Goal: Task Accomplishment & Management: Complete application form

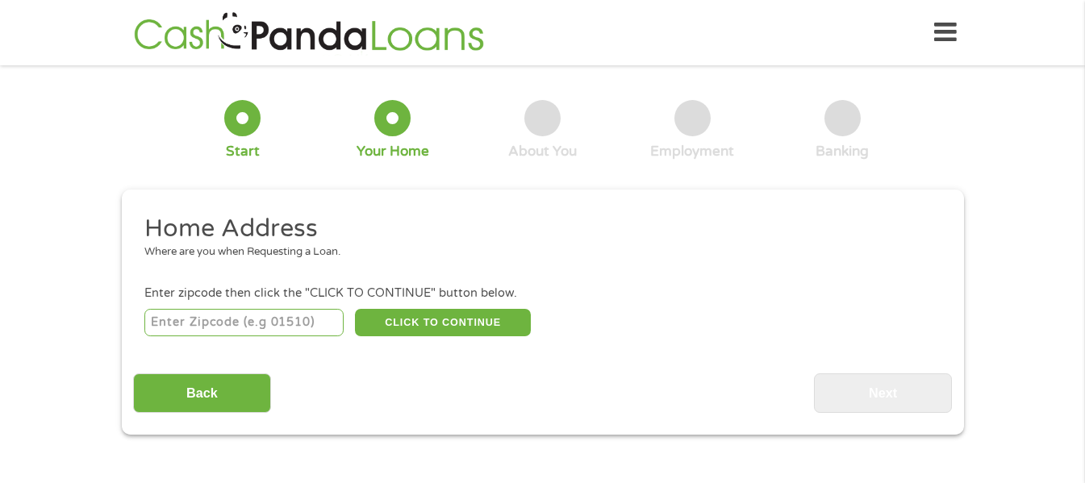
click at [214, 318] on input "number" at bounding box center [243, 322] width 199 height 27
type input "45850"
click at [411, 323] on button "CLICK TO CONTINUE" at bounding box center [443, 322] width 176 height 27
type input "45850"
type input "[PERSON_NAME]"
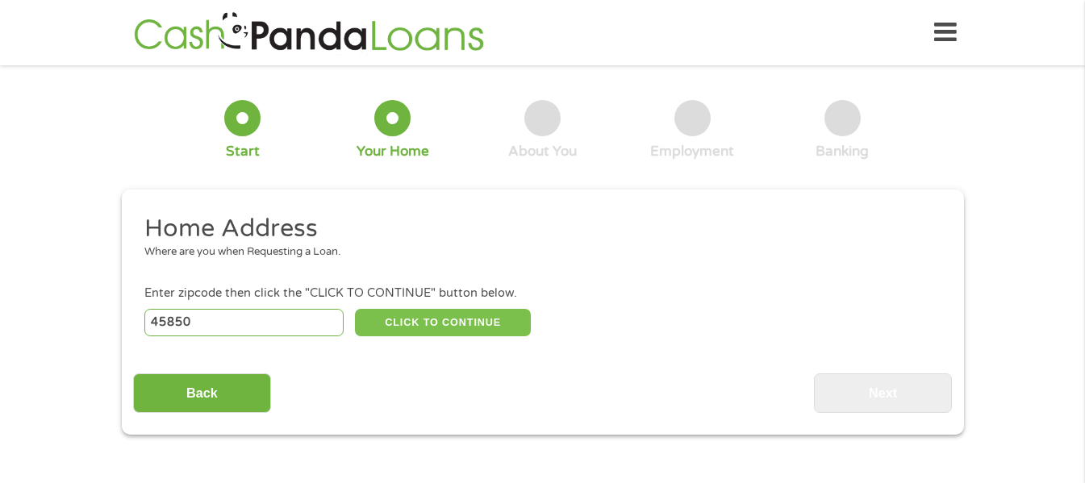
select select "[US_STATE]"
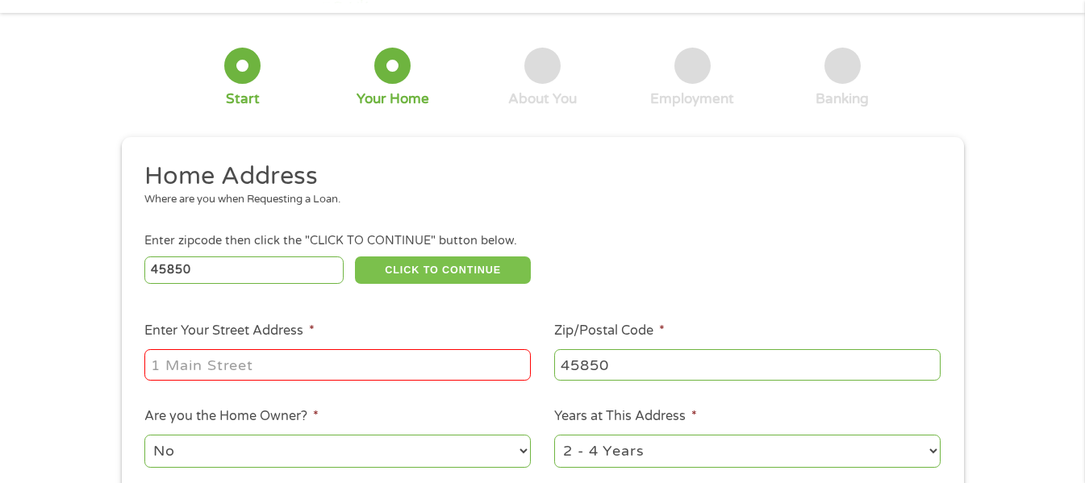
scroll to position [81, 0]
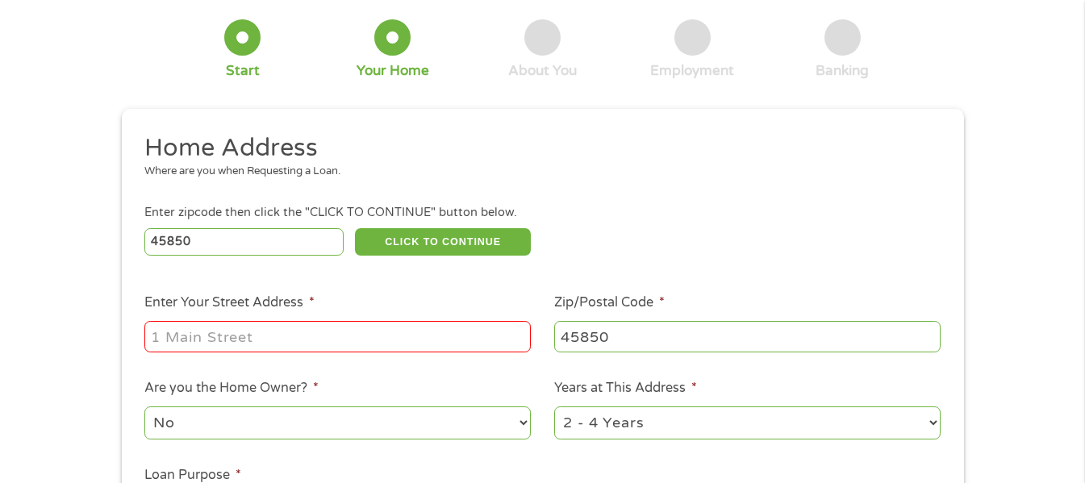
click at [348, 337] on input "Enter Your Street Address *" at bounding box center [337, 336] width 386 height 31
type input "[STREET_ADDRESS][PERSON_NAME]"
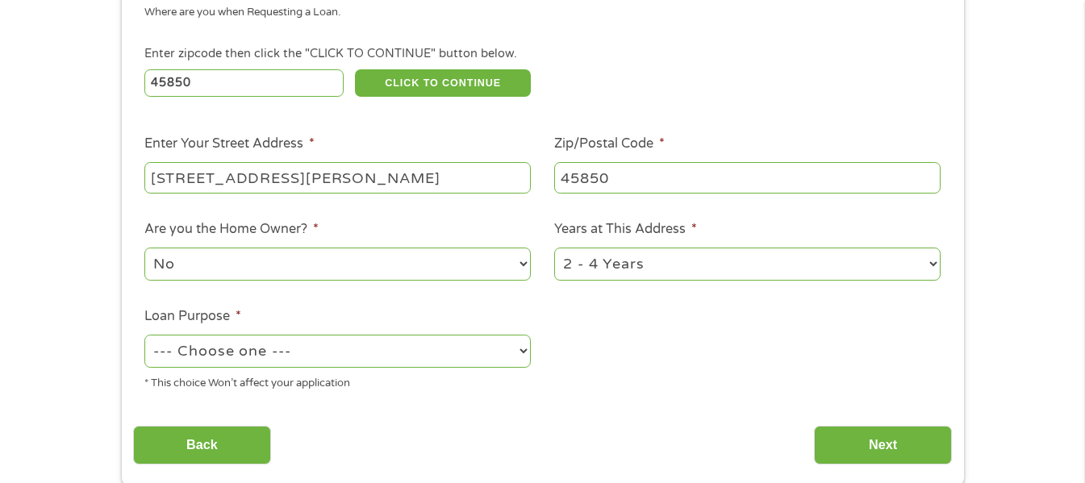
scroll to position [242, 0]
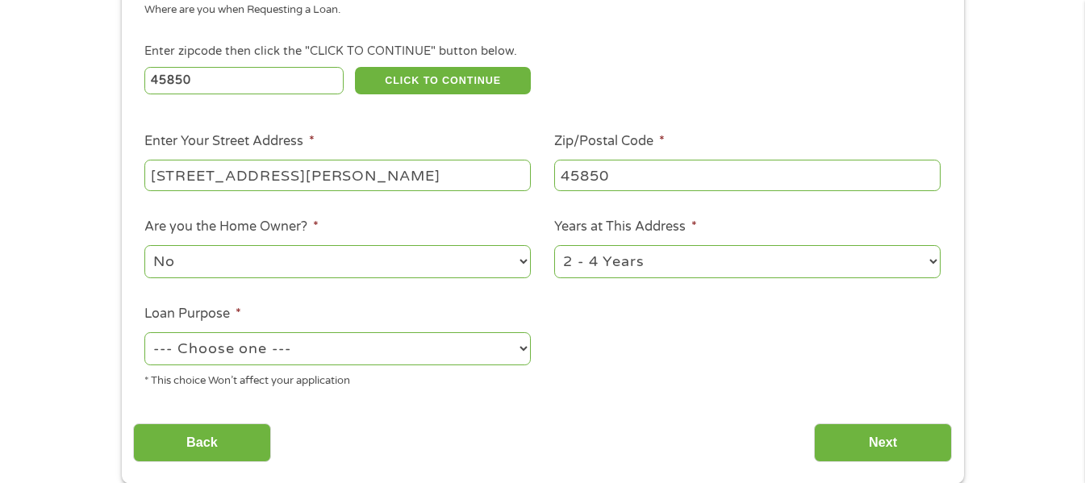
click at [423, 271] on select "No Yes" at bounding box center [337, 261] width 386 height 33
select select "yes"
click at [144, 245] on select "No Yes" at bounding box center [337, 261] width 386 height 33
click at [621, 253] on select "1 Year or less 1 - 2 Years 2 - 4 Years Over 4 Years" at bounding box center [747, 261] width 386 height 33
select select "60months"
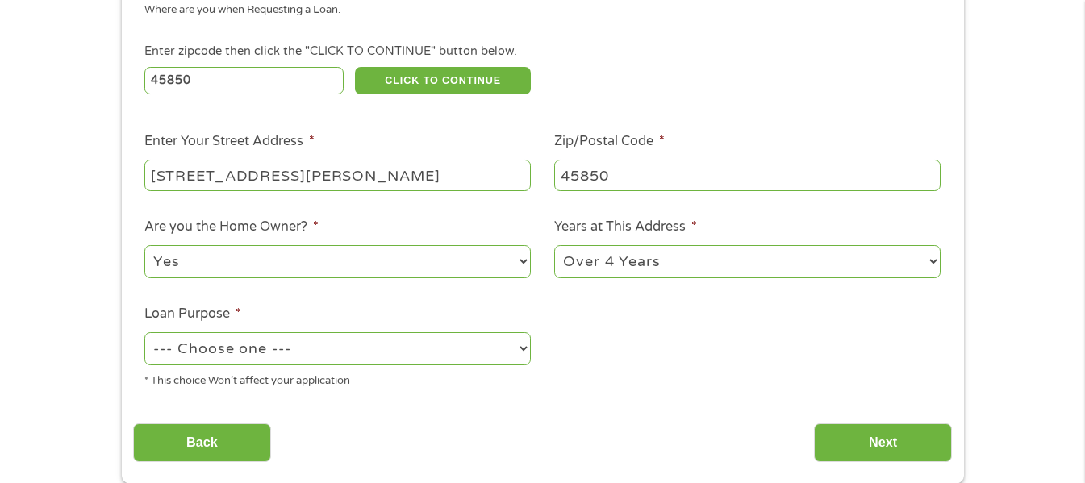
click at [554, 245] on select "1 Year or less 1 - 2 Years 2 - 4 Years Over 4 Years" at bounding box center [747, 261] width 386 height 33
click at [436, 363] on select "--- Choose one --- Pay Bills Debt Consolidation Home Improvement Major Purchase…" at bounding box center [337, 348] width 386 height 33
select select "other"
click at [144, 332] on select "--- Choose one --- Pay Bills Debt Consolidation Home Improvement Major Purchase…" at bounding box center [337, 348] width 386 height 33
click at [245, 437] on input "Back" at bounding box center [202, 443] width 138 height 40
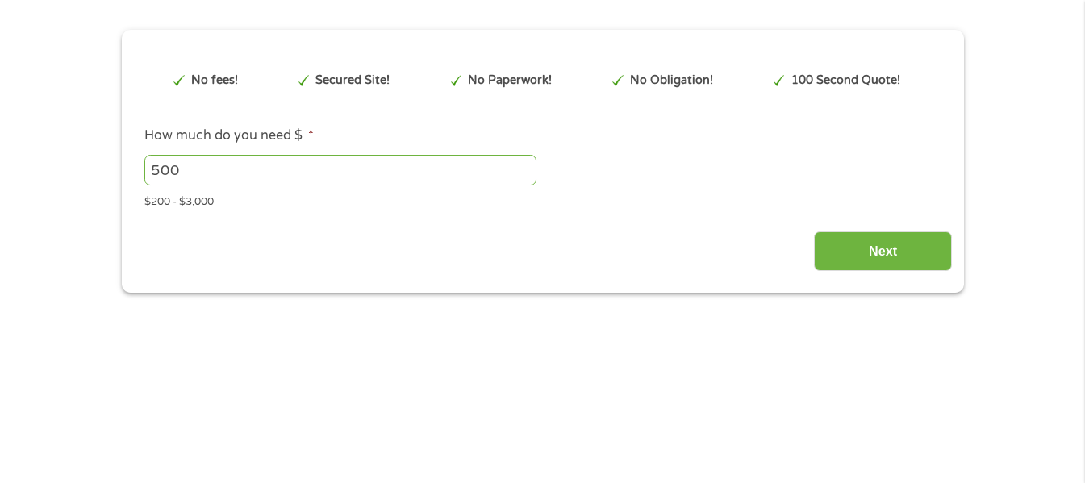
scroll to position [0, 0]
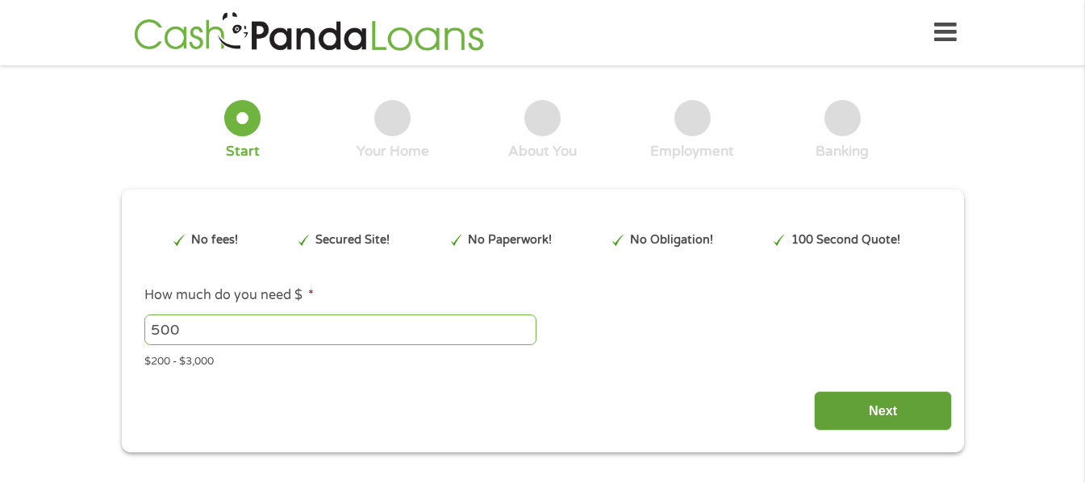
click at [927, 402] on input "Next" at bounding box center [883, 411] width 138 height 40
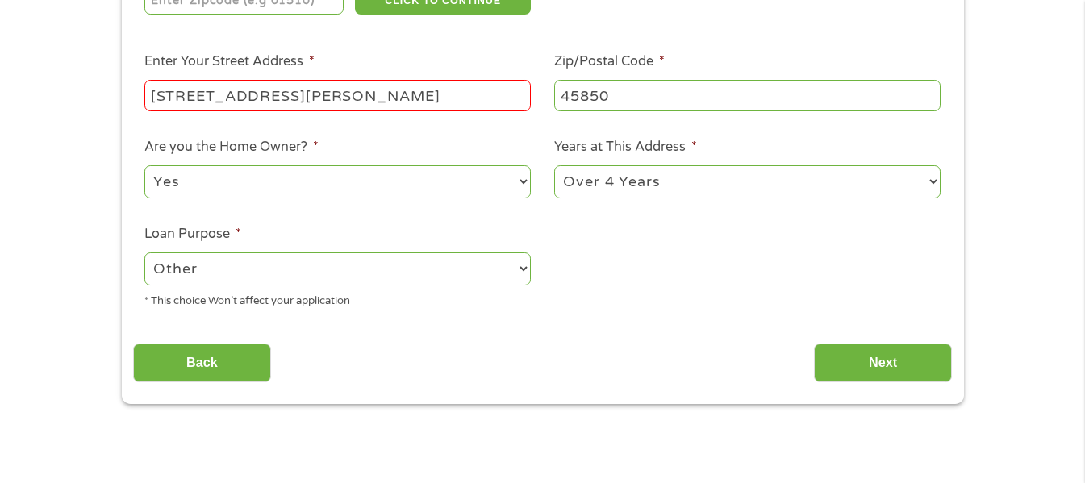
scroll to position [323, 0]
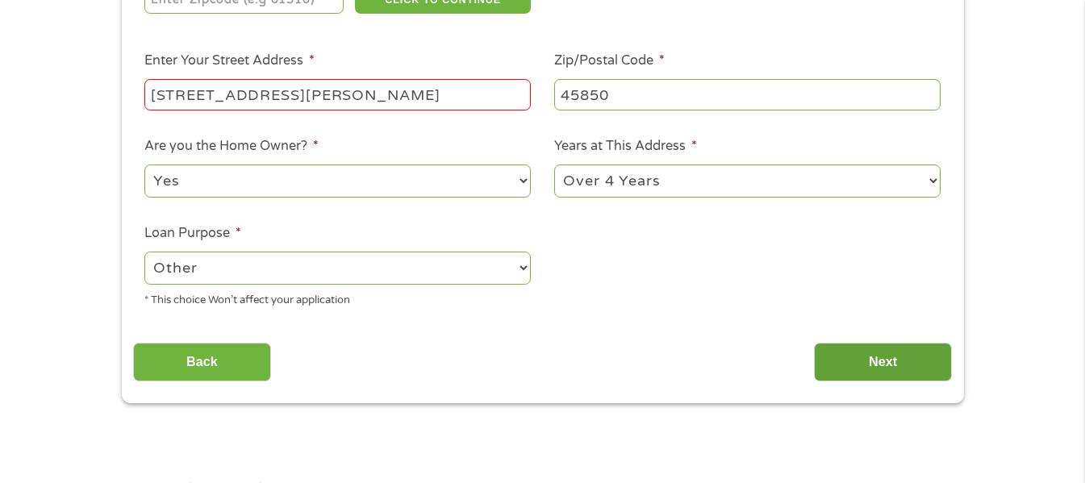
click at [879, 358] on input "Next" at bounding box center [883, 363] width 138 height 40
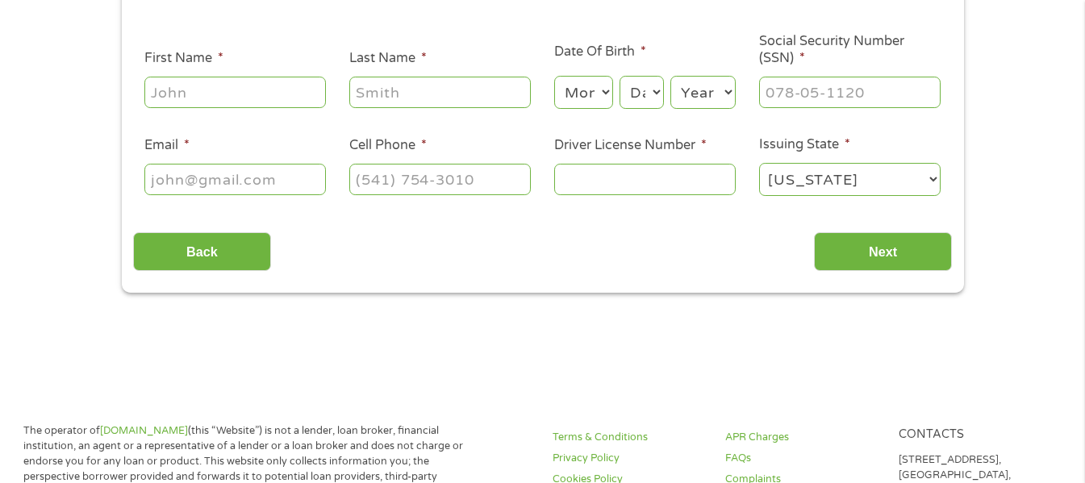
scroll to position [0, 0]
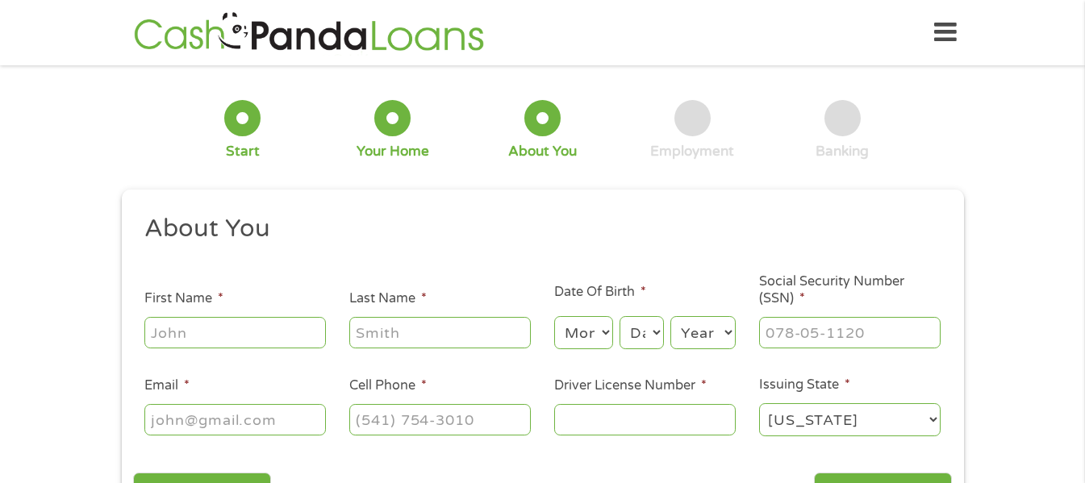
click at [185, 332] on input "First Name *" at bounding box center [234, 332] width 181 height 31
type input "[PERSON_NAME]"
type input "Painter"
type input "[PHONE_NUMBER]"
click at [601, 332] on select "Month 1 2 3 4 5 6 7 8 9 10 11 12" at bounding box center [583, 332] width 59 height 33
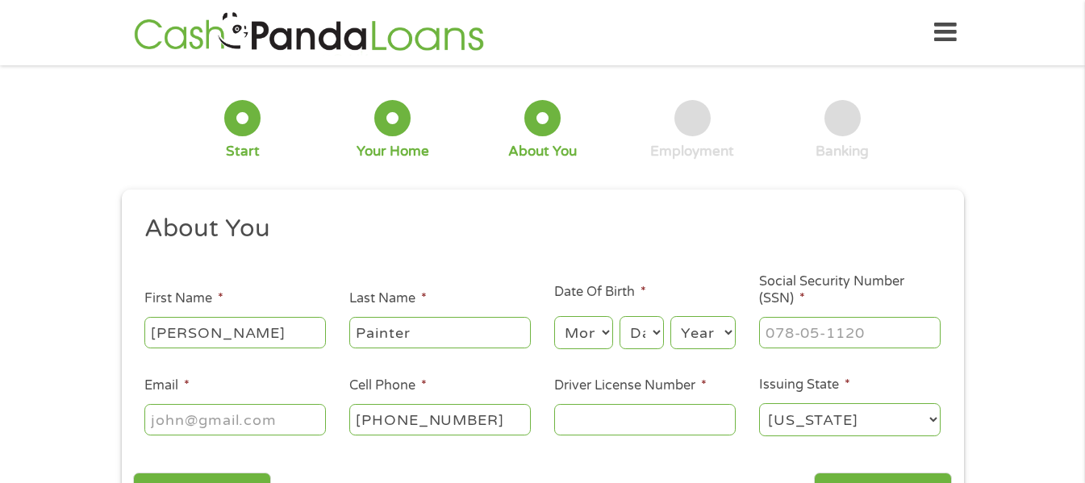
select select "9"
click at [554, 316] on select "Month 1 2 3 4 5 6 7 8 9 10 11 12" at bounding box center [583, 332] width 59 height 33
click at [644, 328] on select "Day 1 2 3 4 5 6 7 8 9 10 11 12 13 14 15 16 17 18 19 20 21 22 23 24 25 26 27 28 …" at bounding box center [641, 332] width 44 height 33
select select "10"
click at [619, 316] on select "Day 1 2 3 4 5 6 7 8 9 10 11 12 13 14 15 16 17 18 19 20 21 22 23 24 25 26 27 28 …" at bounding box center [641, 332] width 44 height 33
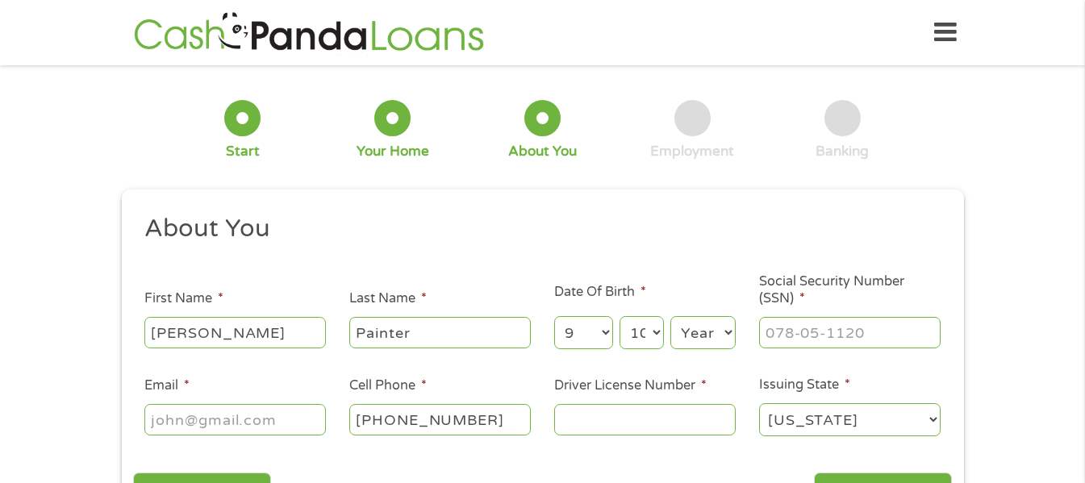
click at [709, 331] on select "Year [DATE] 2006 2005 2004 2003 2002 2001 2000 1999 1998 1997 1996 1995 1994 19…" at bounding box center [702, 332] width 65 height 33
select select "1980"
click at [670, 316] on select "Year [DATE] 2006 2005 2004 2003 2002 2001 2000 1999 1998 1997 1996 1995 1994 19…" at bounding box center [702, 332] width 65 height 33
click at [800, 337] on input "___-__-____" at bounding box center [849, 332] width 181 height 31
type input "289-76-3937"
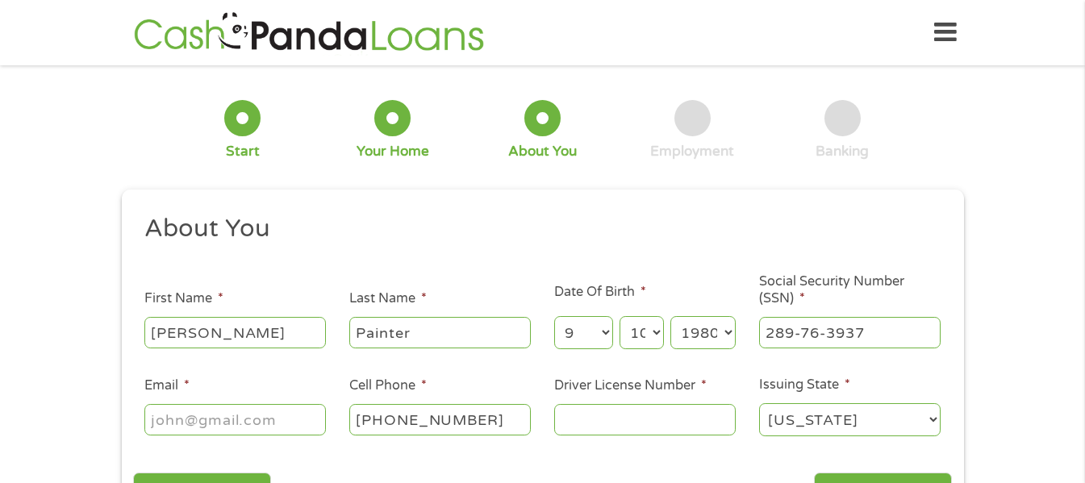
click at [224, 419] on input "Email *" at bounding box center [234, 419] width 181 height 31
type input "[EMAIL_ADDRESS][DOMAIN_NAME]"
click at [482, 425] on input "[PHONE_NUMBER]" at bounding box center [439, 419] width 181 height 31
type input "[PHONE_NUMBER]"
click at [572, 410] on input "Driver License Number *" at bounding box center [644, 419] width 181 height 31
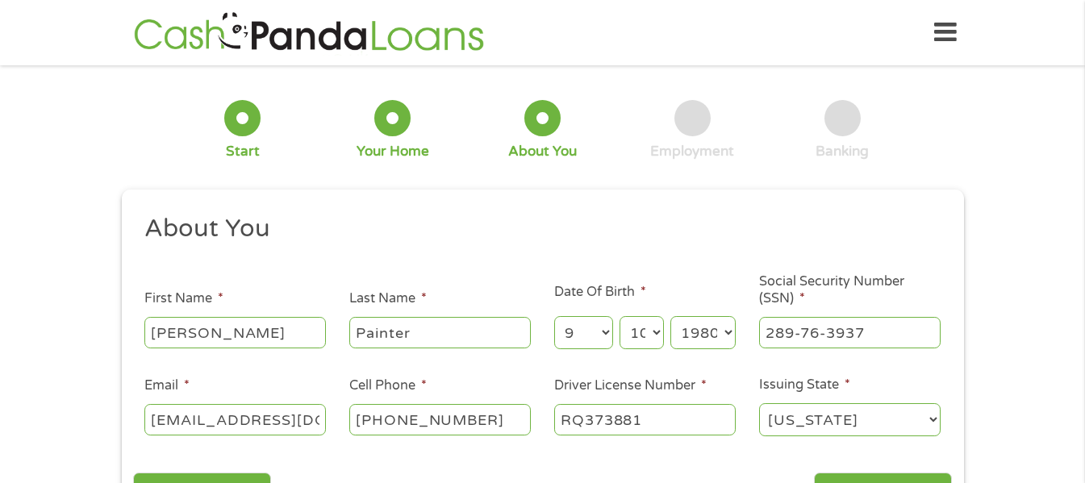
type input "RQ373881"
click at [578, 448] on ul "About You This field is hidden when viewing the form Title * --- Choose one ---…" at bounding box center [542, 332] width 819 height 238
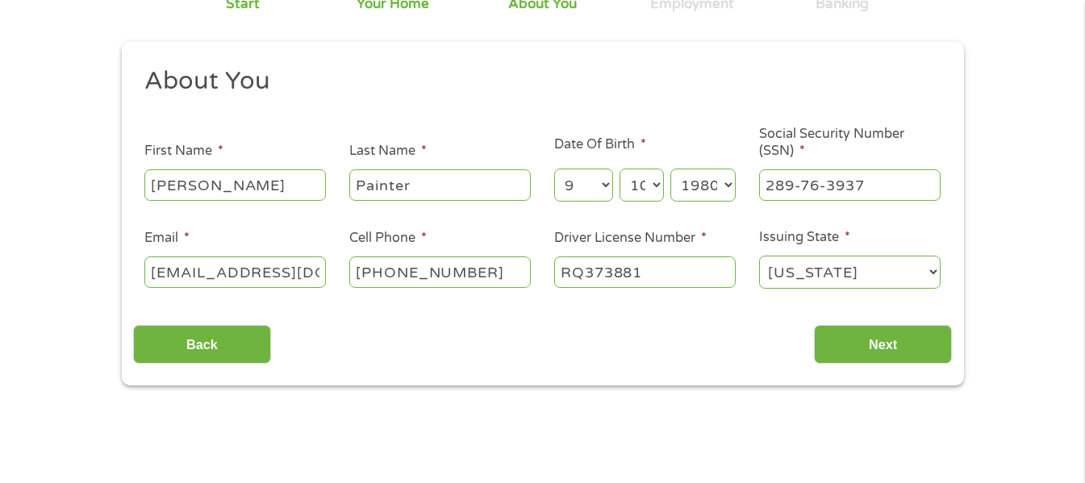
scroll to position [161, 0]
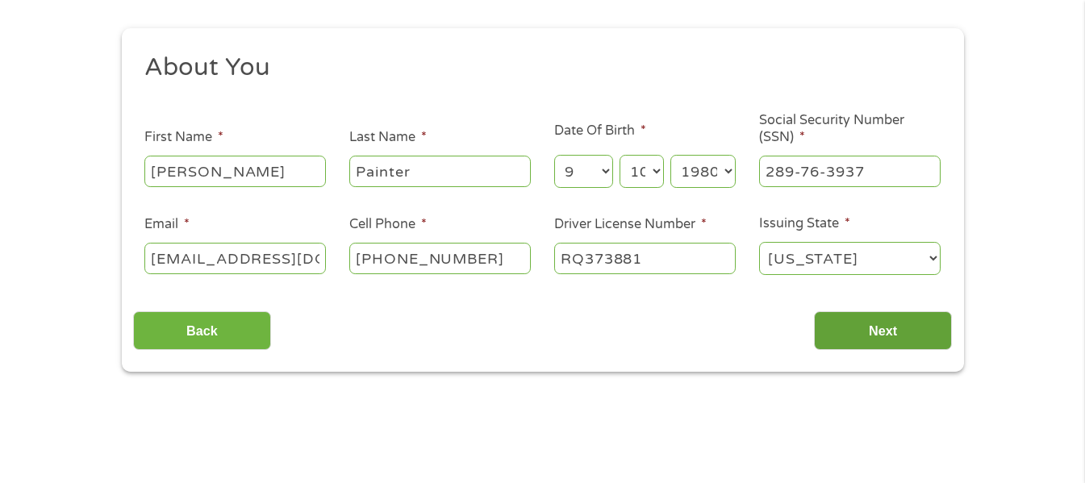
click at [861, 331] on input "Next" at bounding box center [883, 331] width 138 height 40
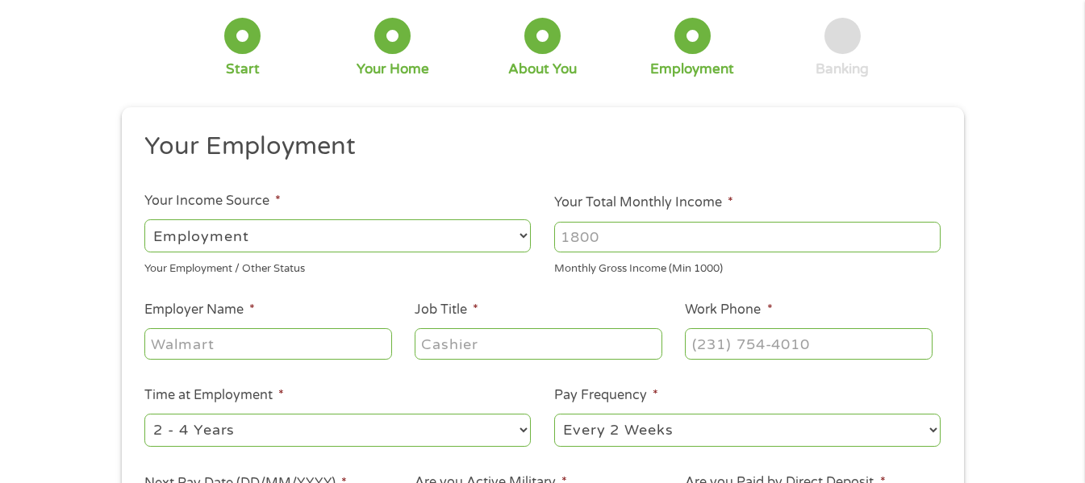
scroll to position [0, 0]
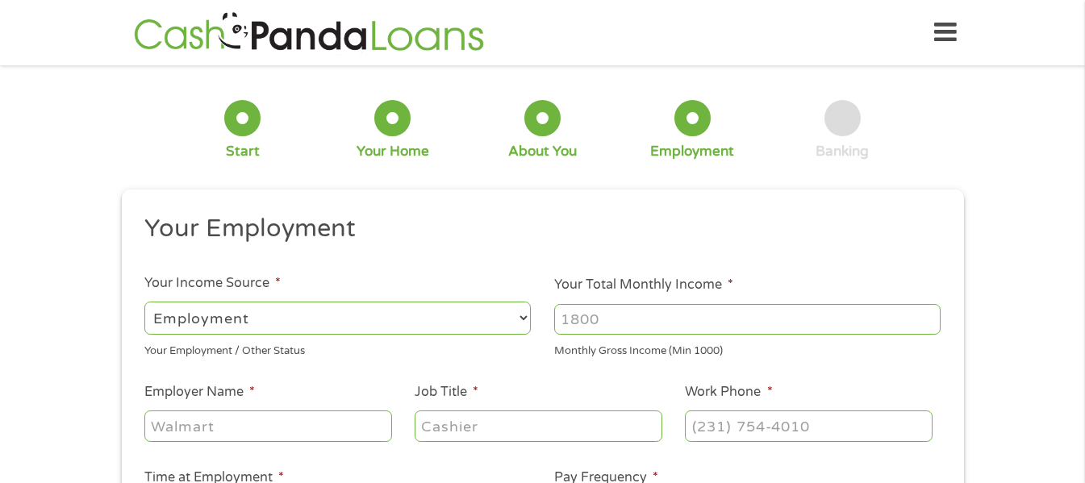
click at [592, 315] on input "Your Total Monthly Income *" at bounding box center [747, 319] width 386 height 31
type input "2500"
click at [390, 379] on ul "Your Employment Your Income Source * --- Choose one --- Employment [DEMOGRAPHIC…" at bounding box center [542, 422] width 819 height 418
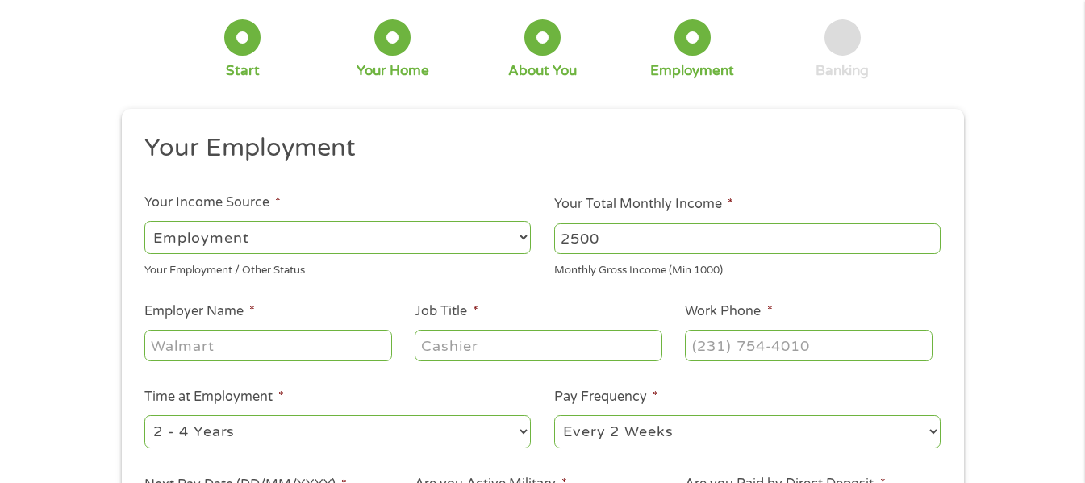
click at [342, 342] on input "Employer Name *" at bounding box center [267, 345] width 247 height 31
type input "DHL Supply Chain"
type input "Allocation Planner"
type input "[PHONE_NUMBER]"
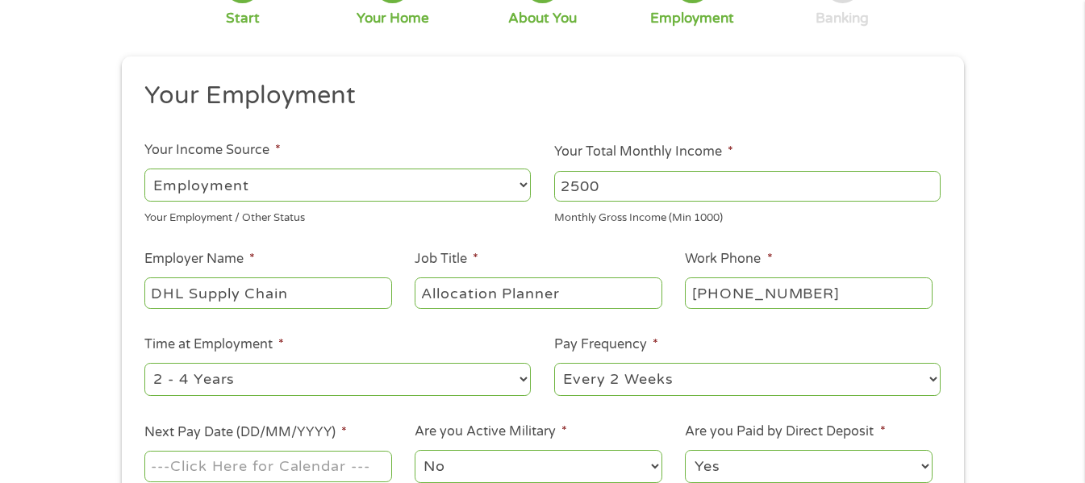
scroll to position [161, 0]
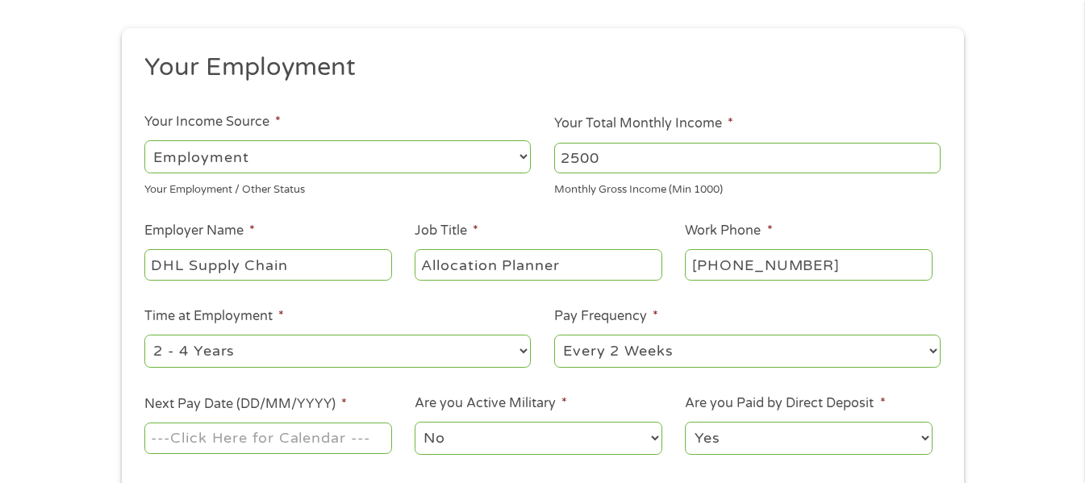
click at [280, 360] on select "--- Choose one --- 1 Year or less 1 - 2 Years 2 - 4 Years Over 4 Years" at bounding box center [337, 351] width 386 height 33
click at [280, 354] on select "--- Choose one --- 1 Year or less 1 - 2 Years 2 - 4 Years Over 4 Years" at bounding box center [337, 351] width 386 height 33
click at [253, 444] on input "Next Pay Date (DD/MM/YYYY) *" at bounding box center [267, 438] width 247 height 31
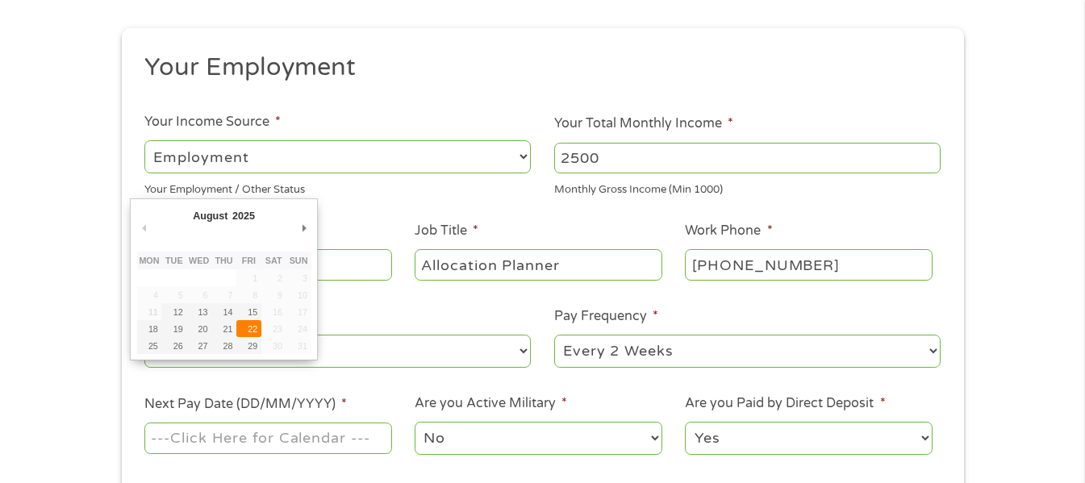
type input "[DATE]"
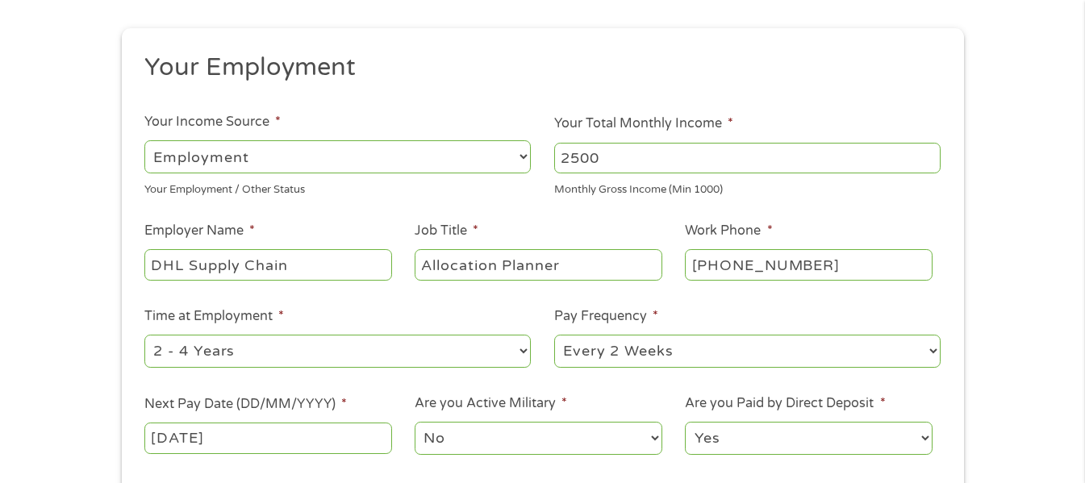
click at [470, 444] on select "No Yes" at bounding box center [538, 438] width 247 height 33
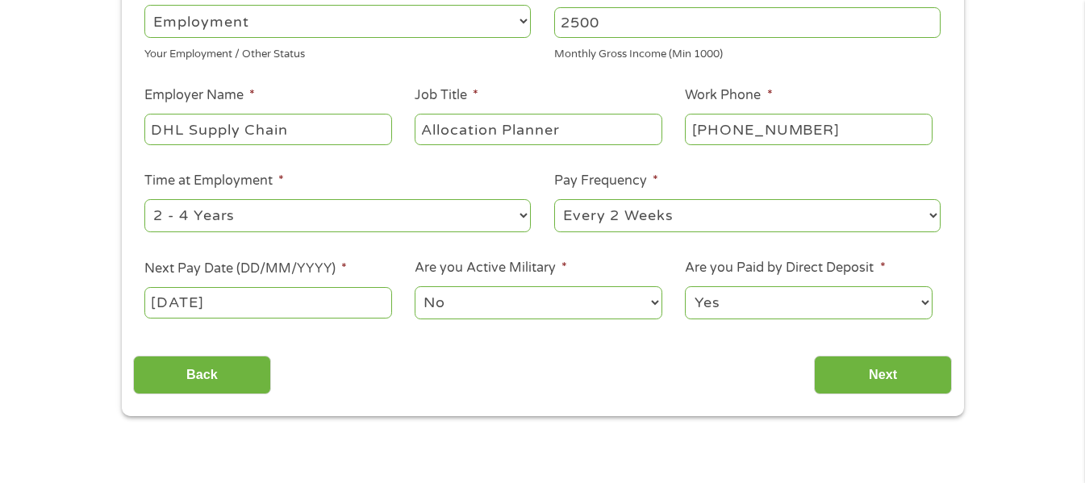
scroll to position [323, 0]
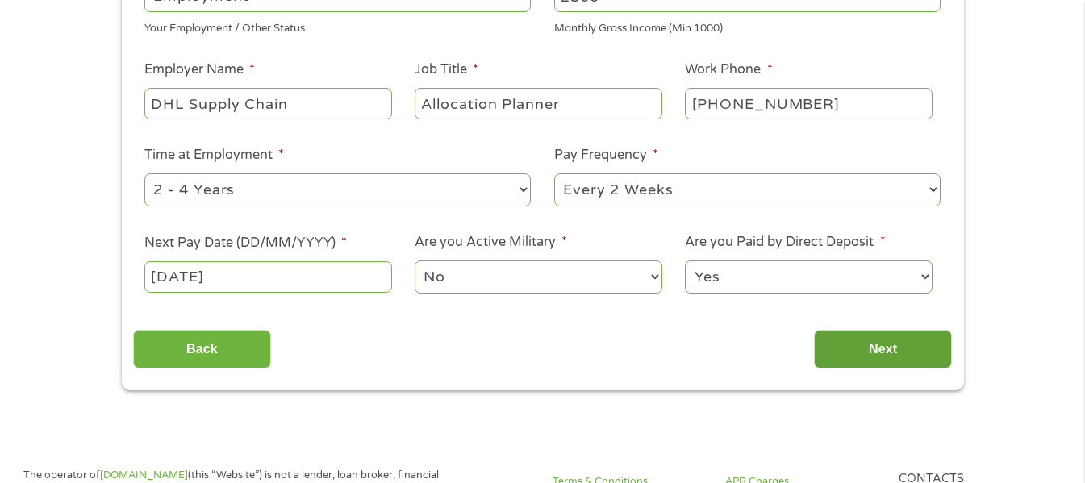
click at [857, 348] on input "Next" at bounding box center [883, 350] width 138 height 40
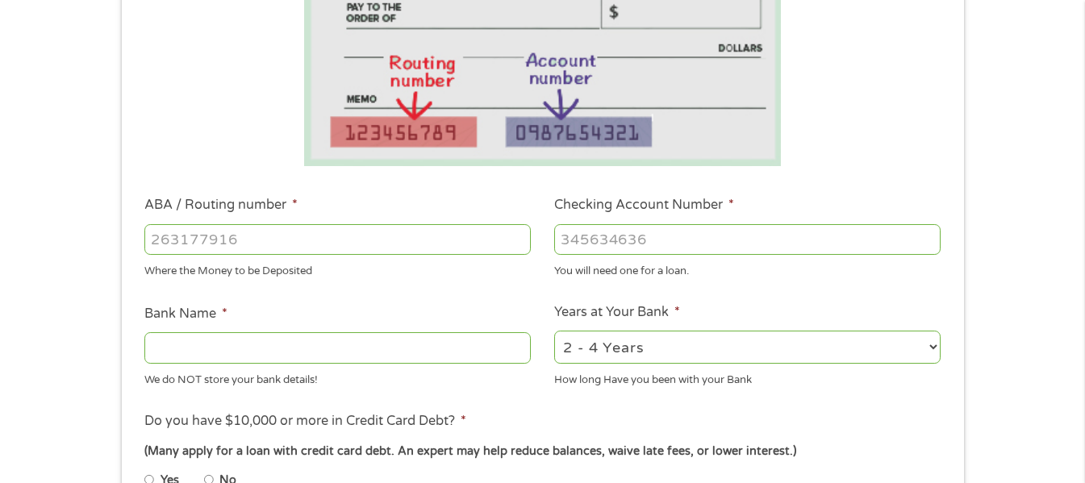
click at [407, 243] on input "ABA / Routing number *" at bounding box center [337, 239] width 386 height 31
type input "044000037"
type input "JPMORGAN CHASE BANK NA"
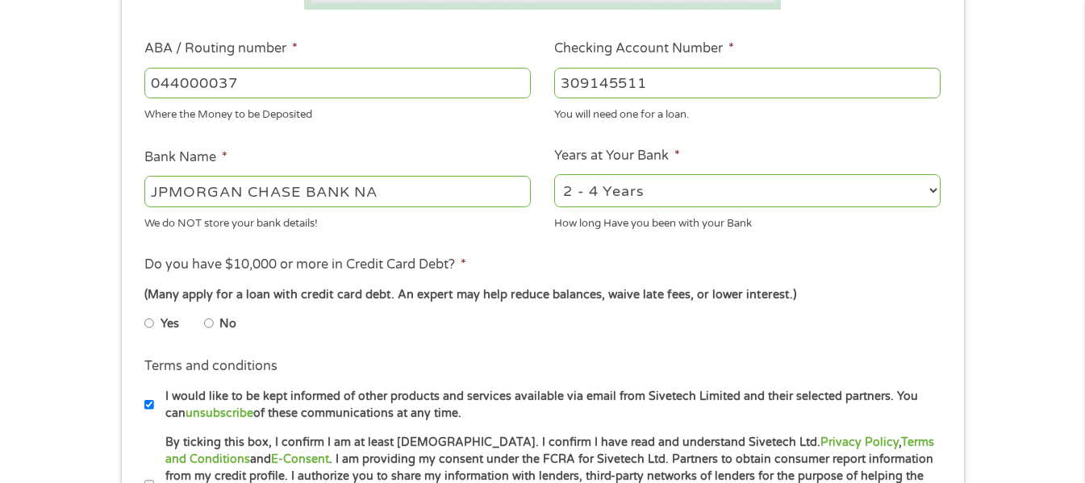
scroll to position [484, 0]
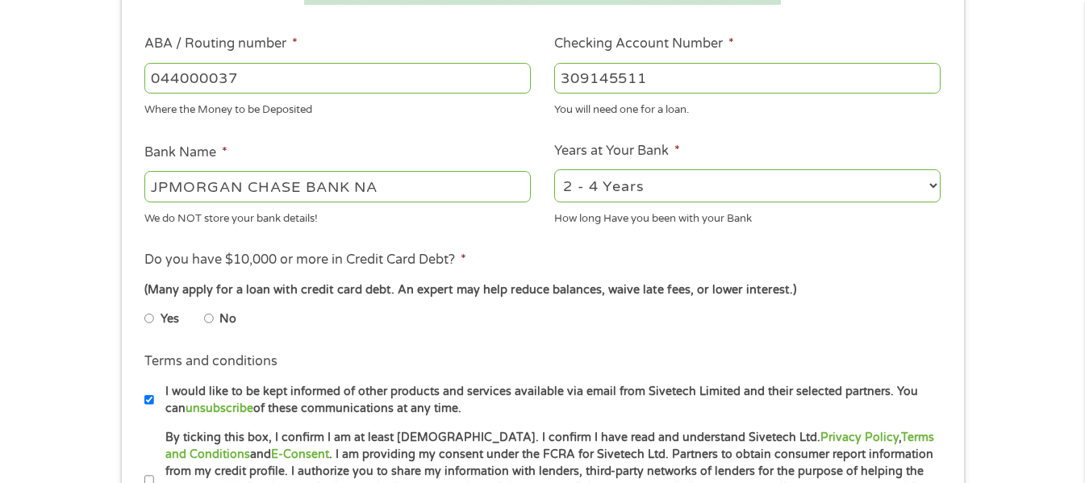
type input "309145511"
click at [211, 316] on input "No" at bounding box center [209, 319] width 10 height 26
radio input "true"
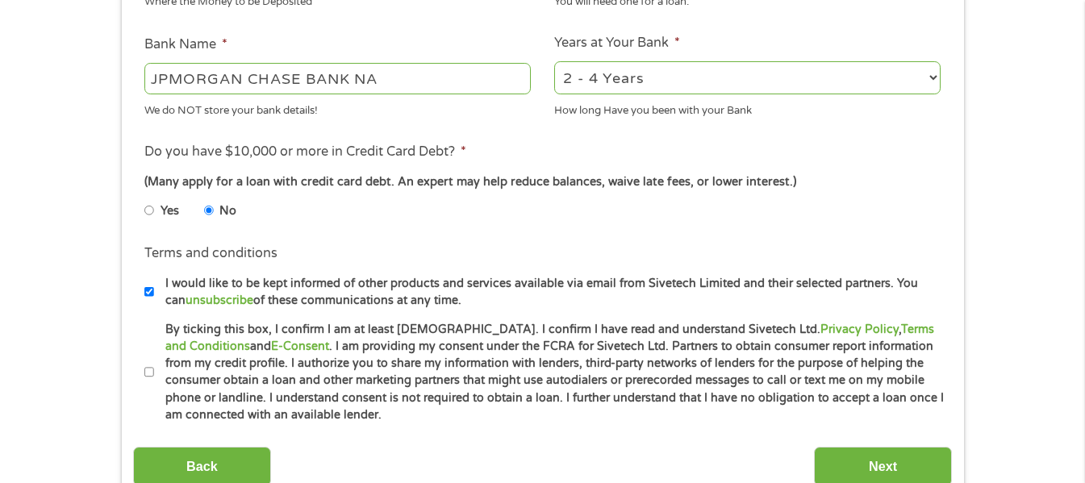
scroll to position [645, 0]
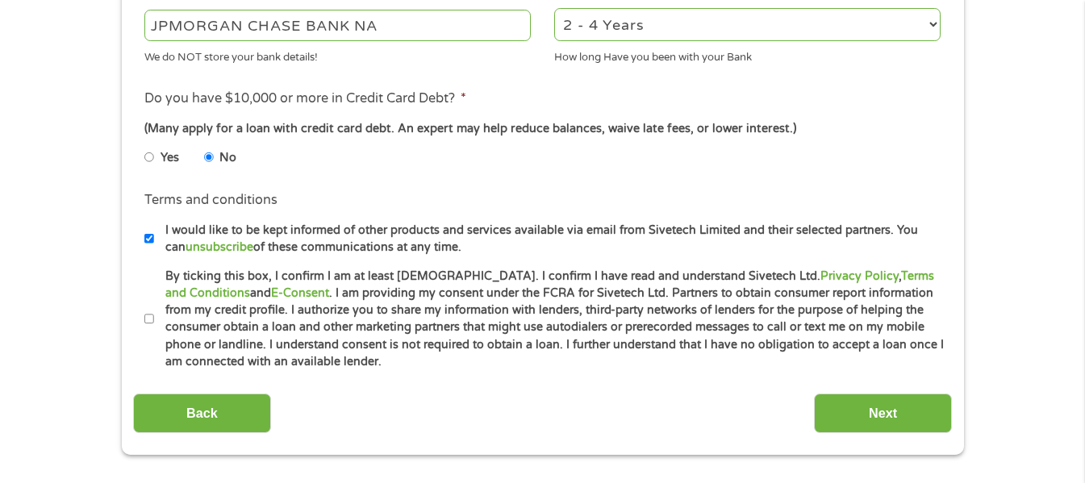
click at [149, 316] on input "By ticking this box, I confirm I am at least [DEMOGRAPHIC_DATA]. I confirm I ha…" at bounding box center [149, 320] width 10 height 26
checkbox input "true"
click at [149, 240] on input "I would like to be kept informed of other products and services available via e…" at bounding box center [149, 239] width 10 height 26
checkbox input "false"
click at [853, 406] on input "Next" at bounding box center [883, 414] width 138 height 40
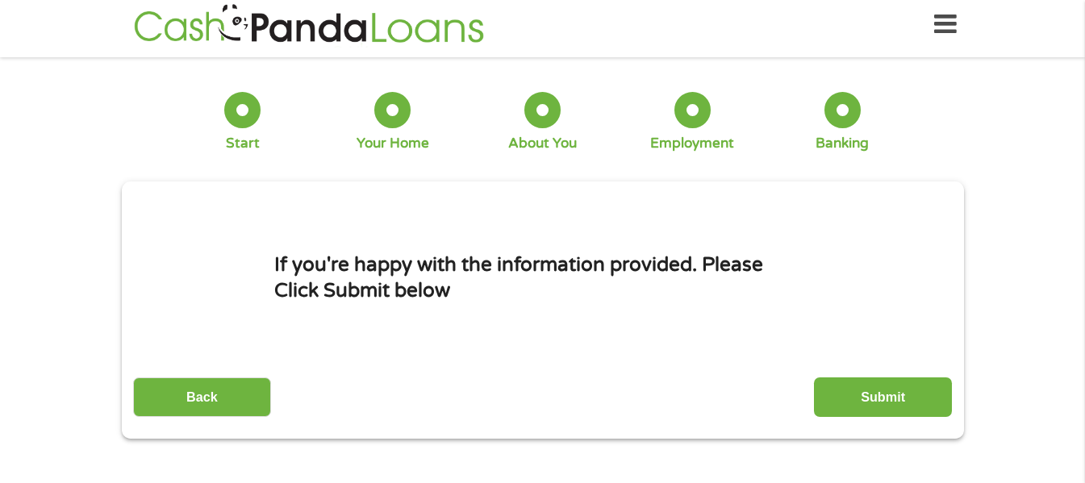
scroll to position [0, 0]
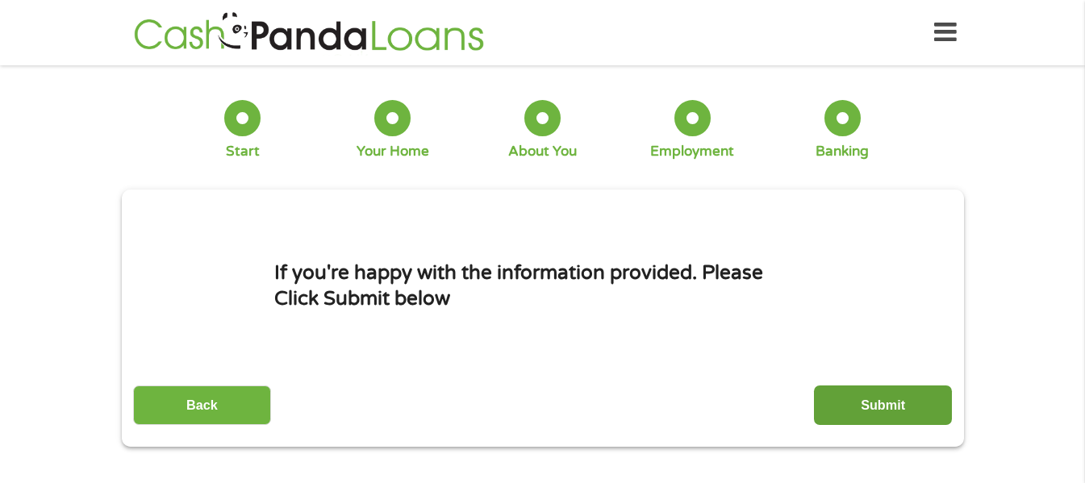
click at [874, 397] on input "Submit" at bounding box center [883, 406] width 138 height 40
